Goal: Task Accomplishment & Management: Use online tool/utility

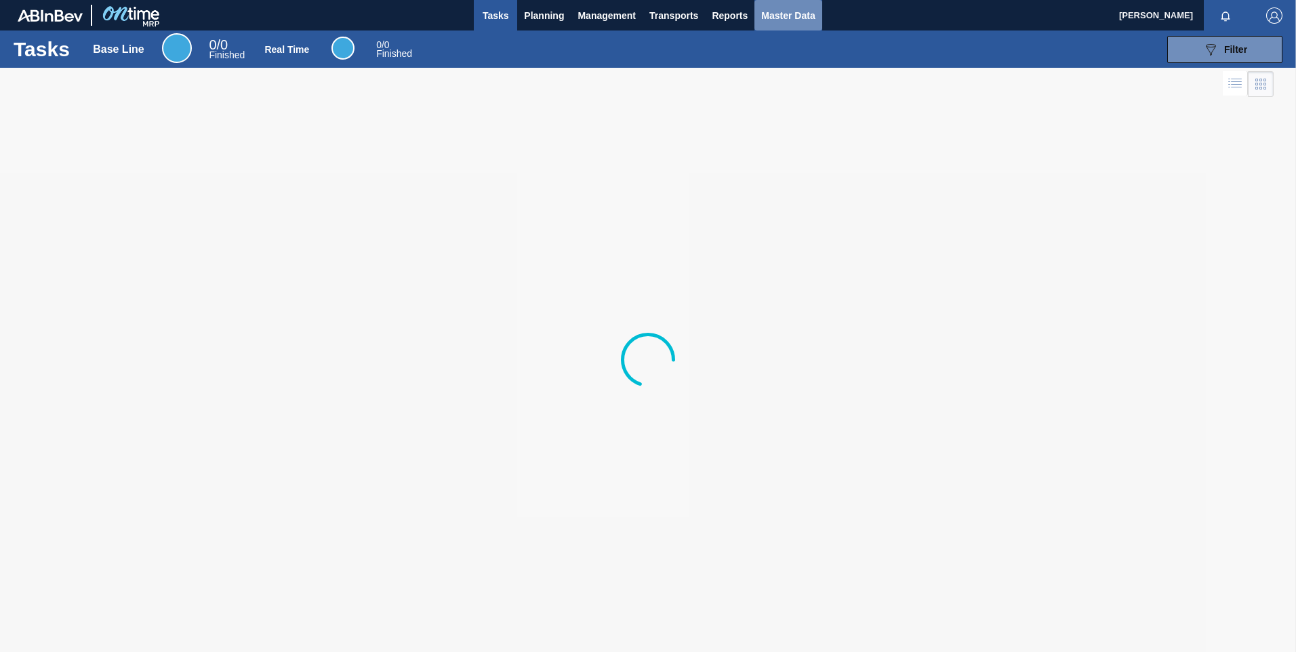
click at [787, 13] on span "Master Data" at bounding box center [788, 15] width 54 height 16
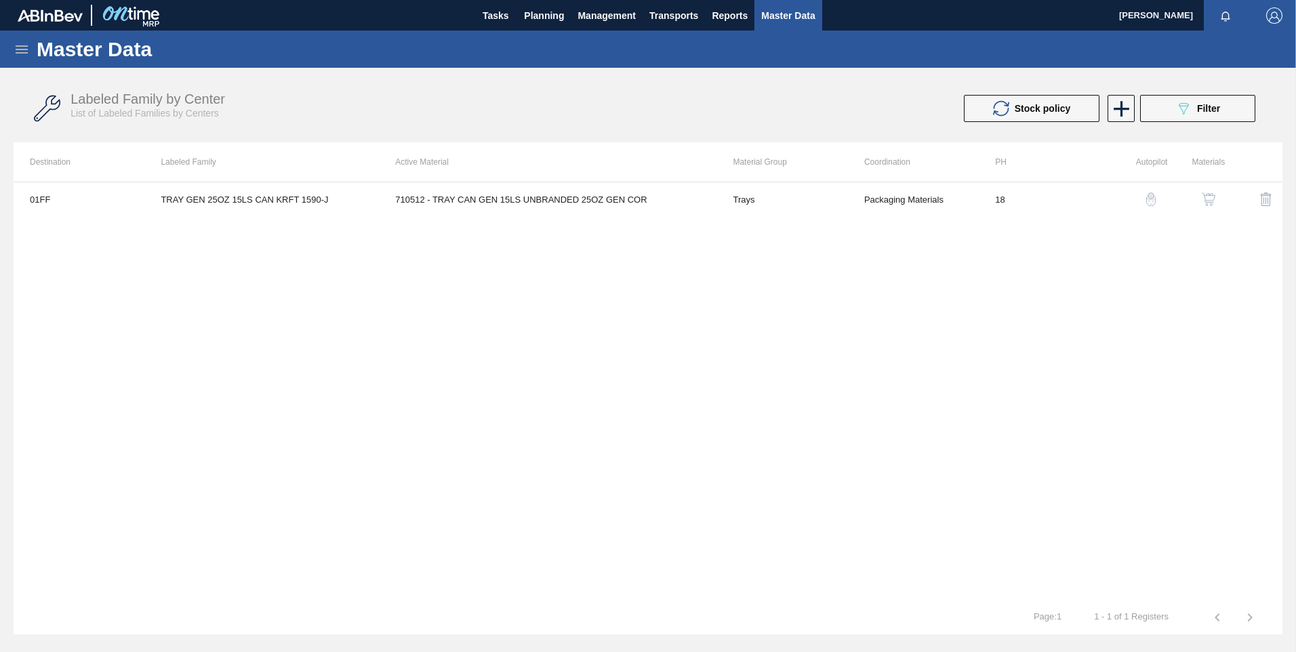
click at [27, 50] on icon at bounding box center [22, 49] width 16 height 16
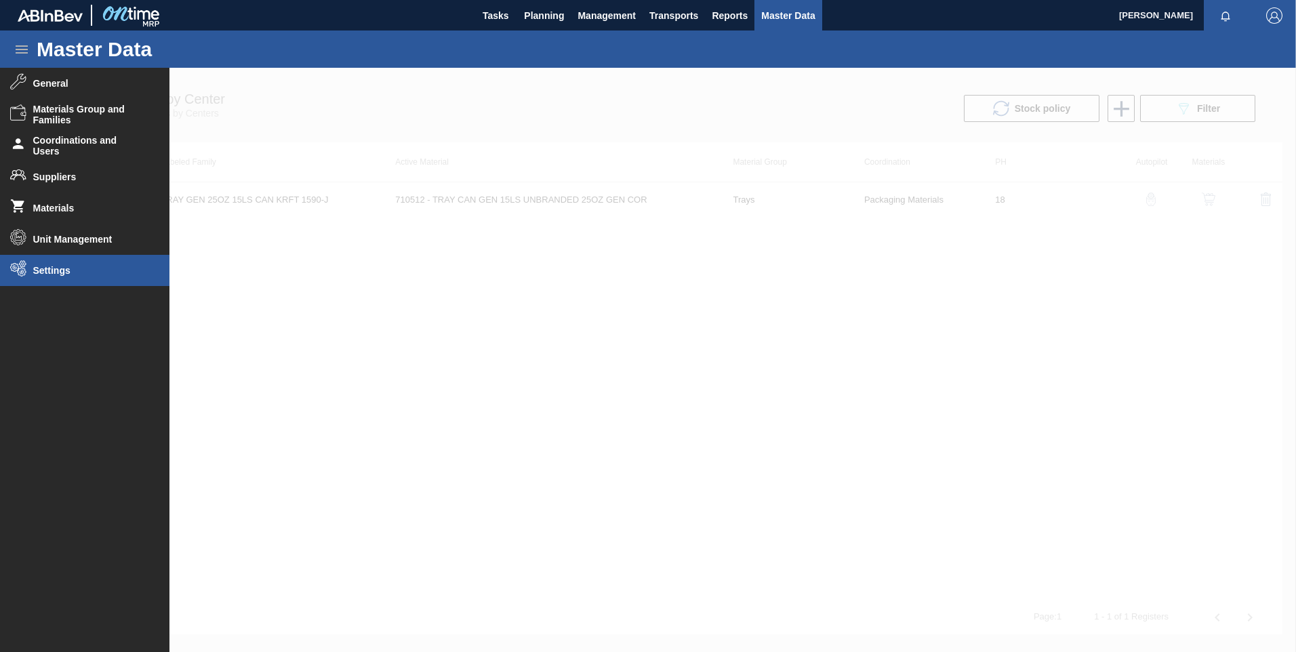
click at [64, 281] on li "Settings" at bounding box center [84, 270] width 169 height 31
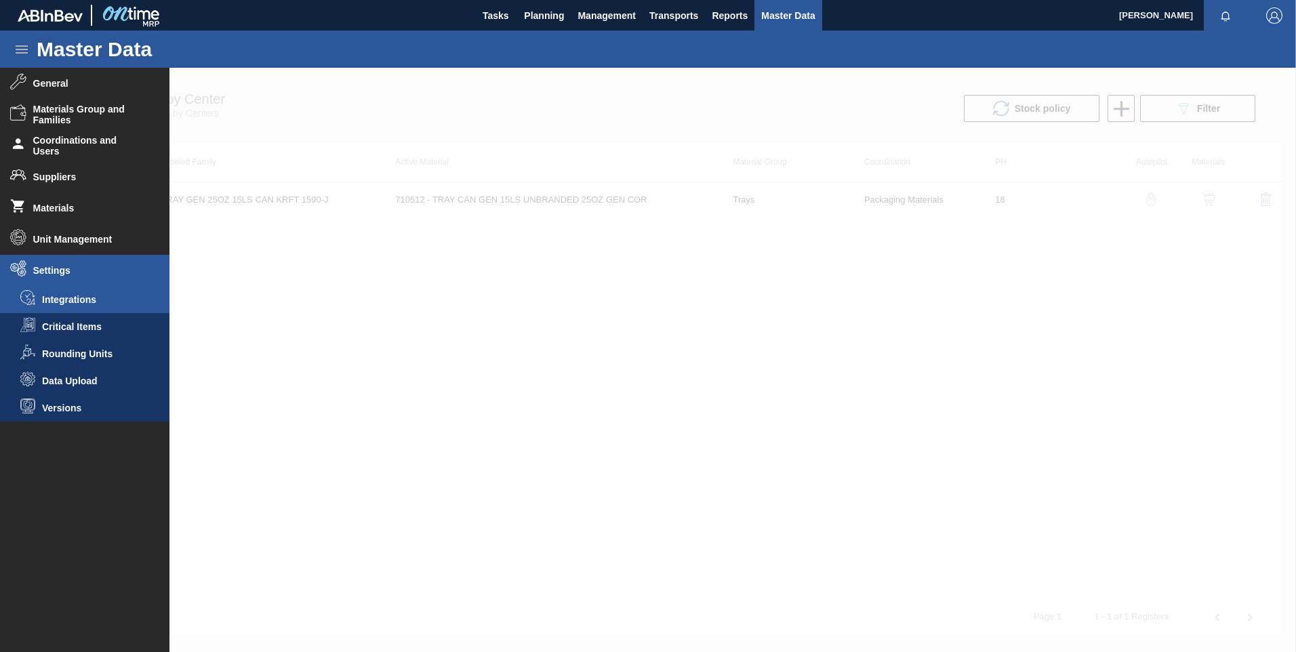
click at [68, 302] on span "Integrations" at bounding box center [94, 299] width 104 height 11
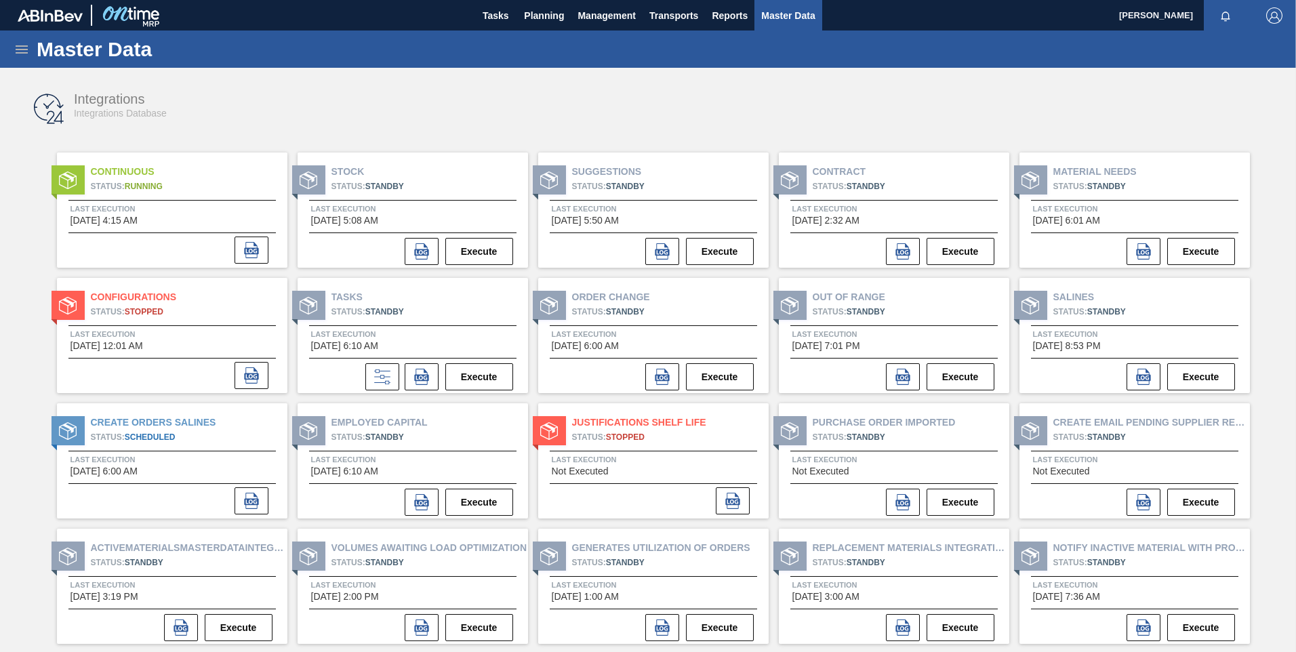
click at [745, 102] on div "Integrations Integrations Database" at bounding box center [648, 108] width 1269 height 51
click at [657, 89] on div "Integrations Integrations Database" at bounding box center [648, 108] width 1269 height 51
click at [668, 90] on div "Integrations Integrations Database" at bounding box center [648, 108] width 1269 height 51
click at [720, 626] on button "Execute" at bounding box center [720, 627] width 68 height 27
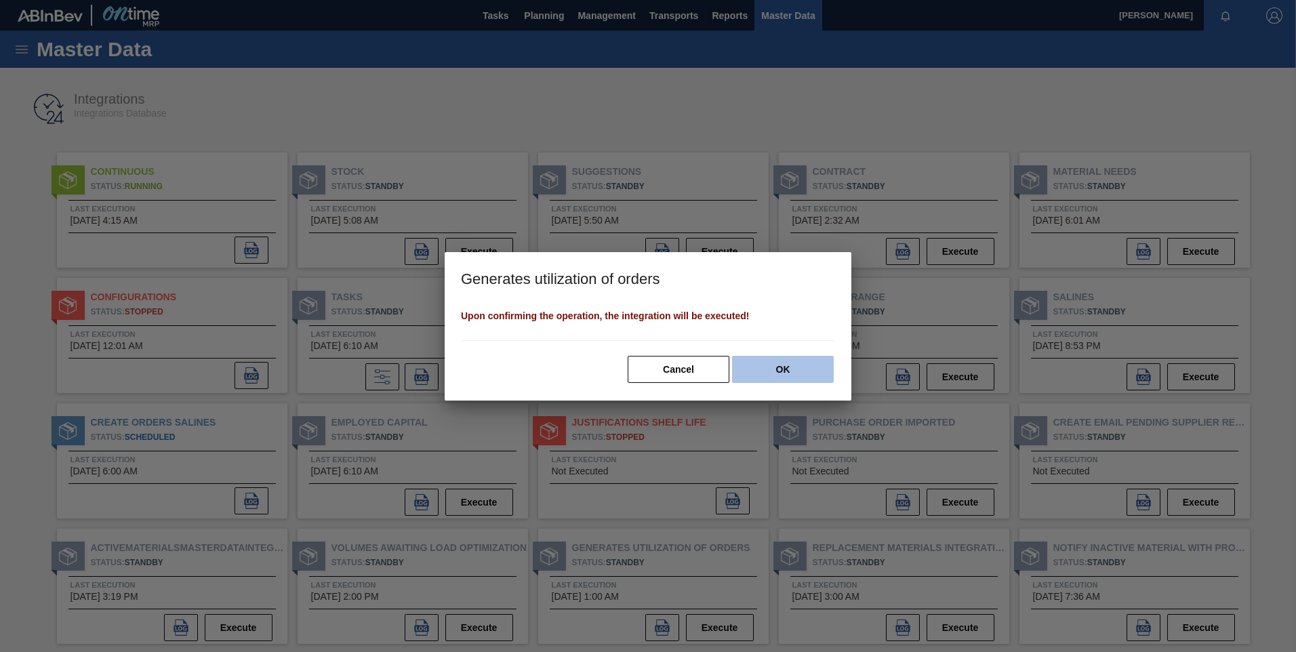
click at [772, 356] on button "OK" at bounding box center [783, 369] width 102 height 27
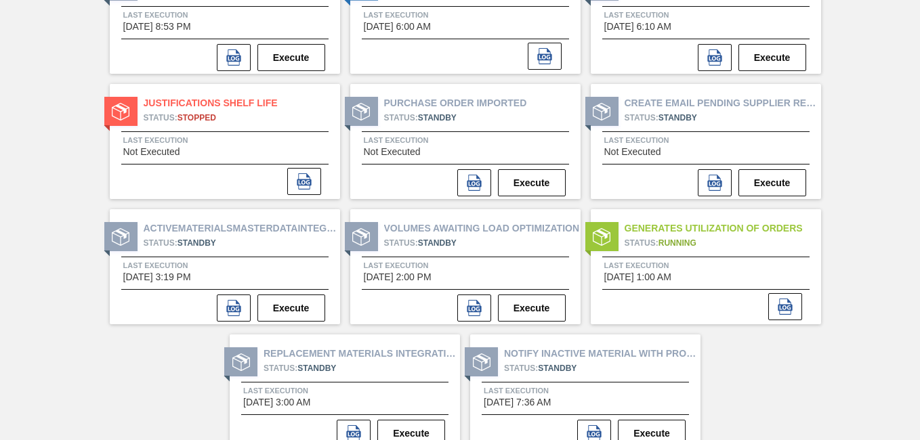
scroll to position [579, 0]
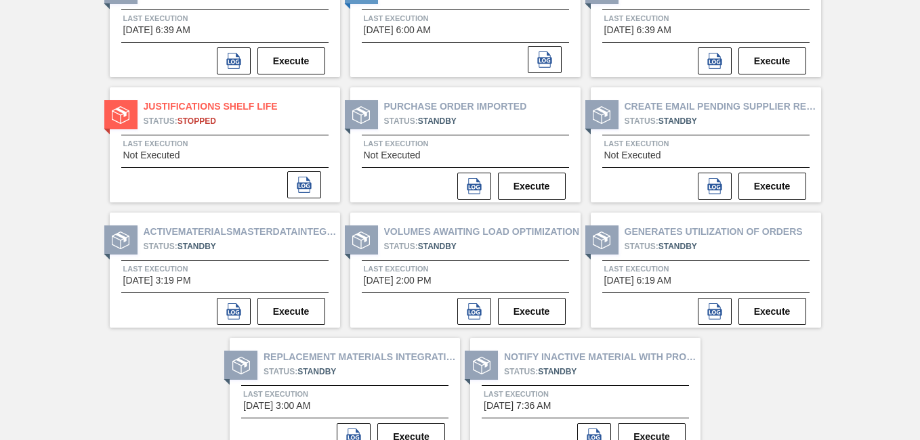
scroll to position [579, 0]
